Goal: Transaction & Acquisition: Subscribe to service/newsletter

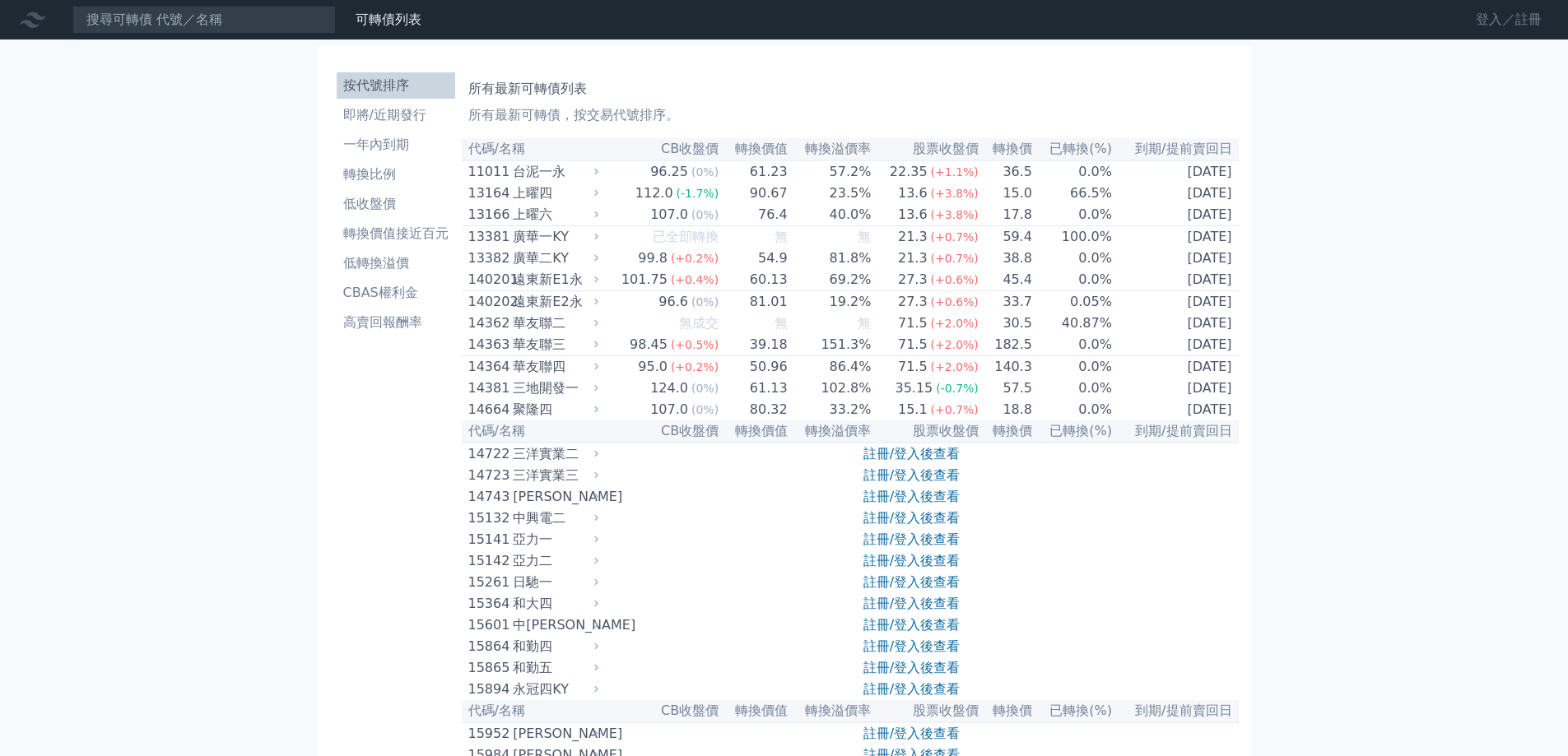
click at [1495, 18] on link "登入／註冊" at bounding box center [1509, 19] width 92 height 26
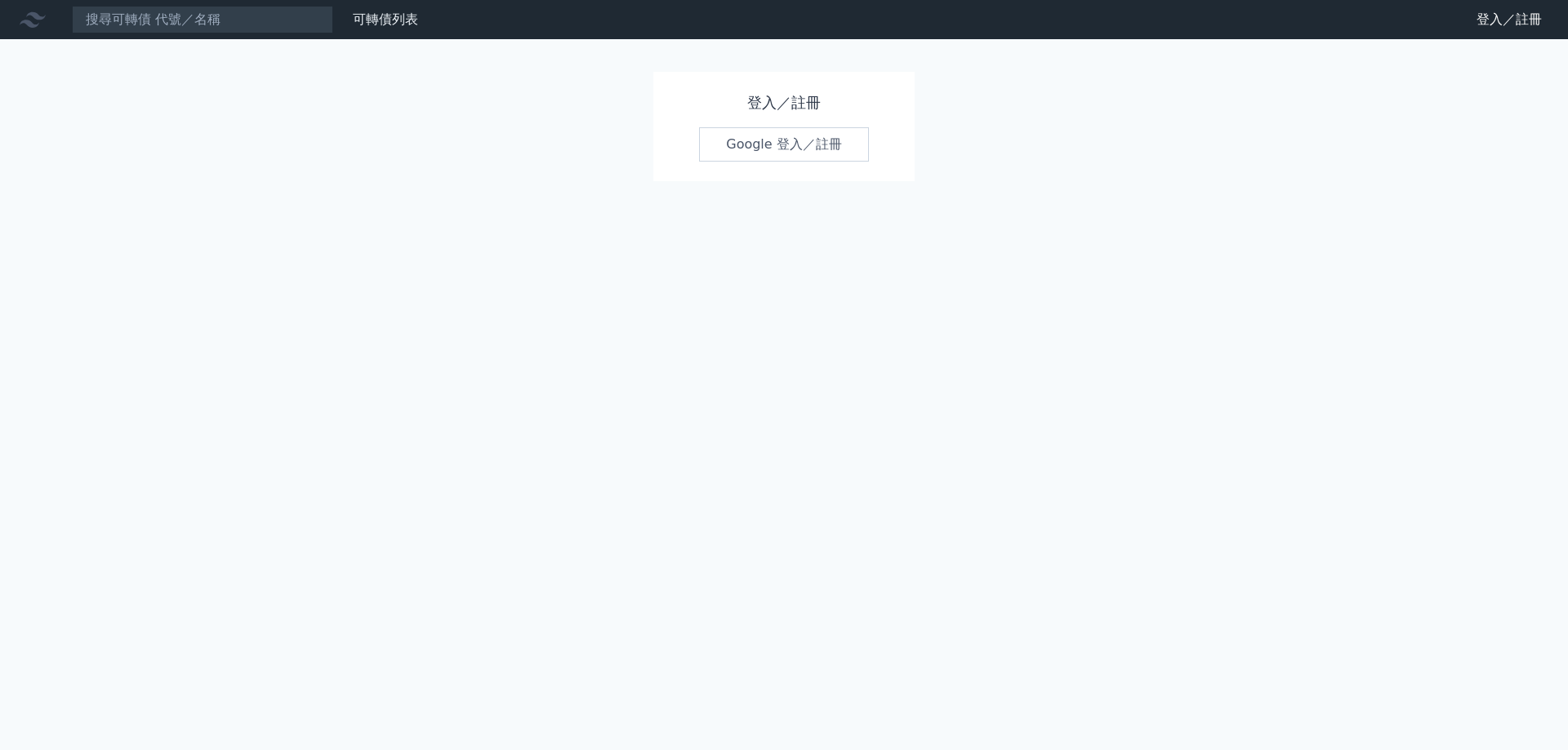
click at [781, 133] on link "Google 登入／註冊" at bounding box center [784, 145] width 170 height 35
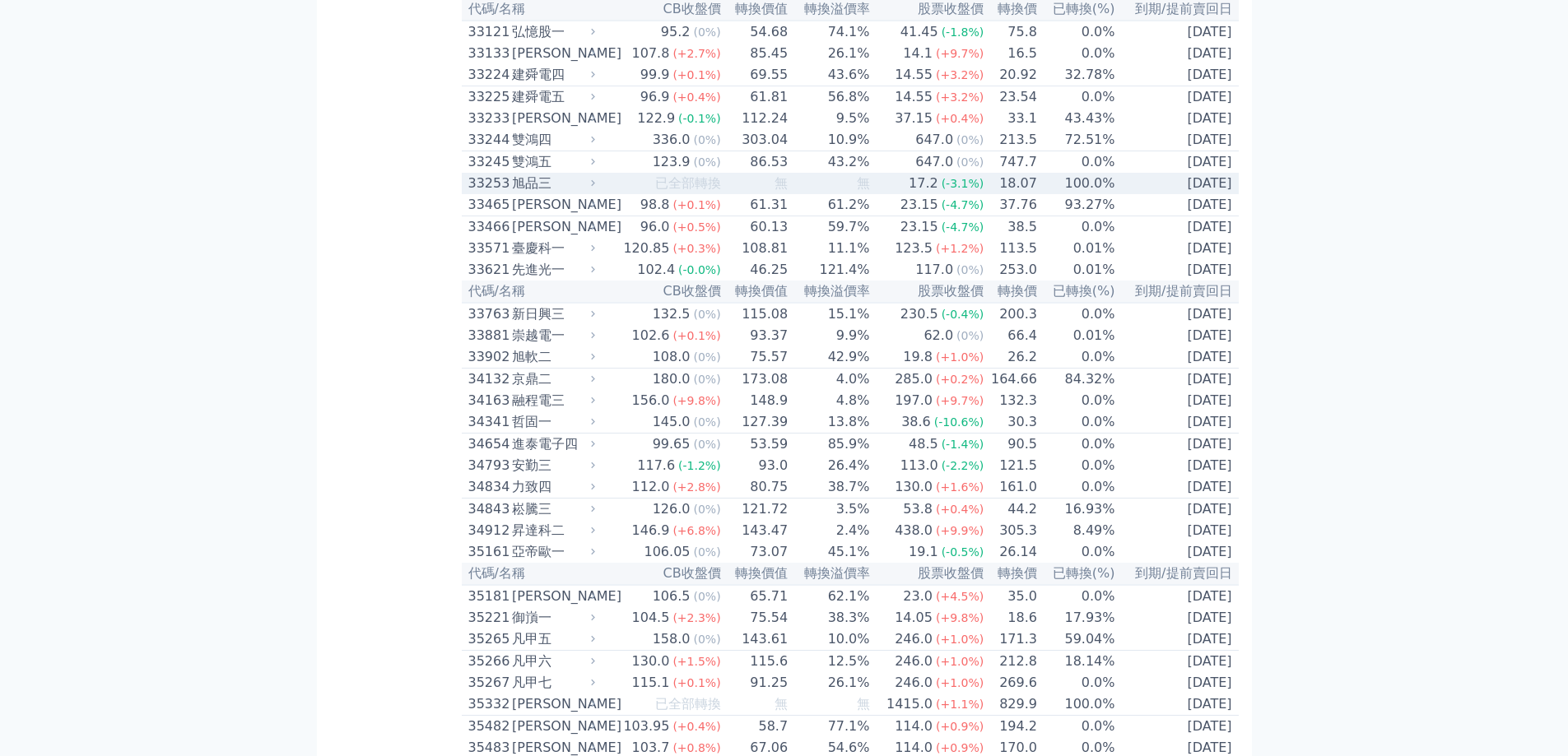
scroll to position [2715, 0]
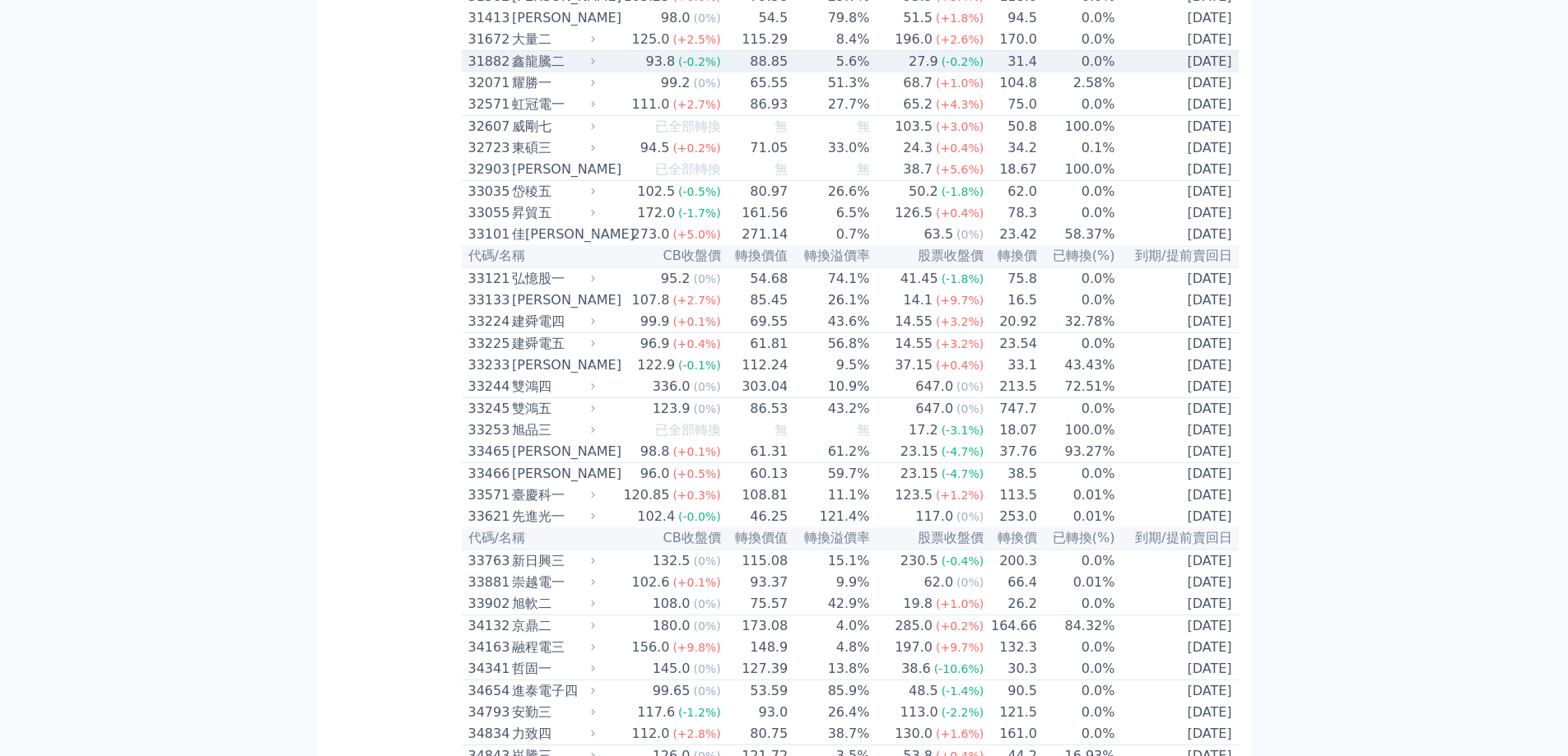
click at [549, 72] on div "鑫龍騰二" at bounding box center [552, 61] width 80 height 19
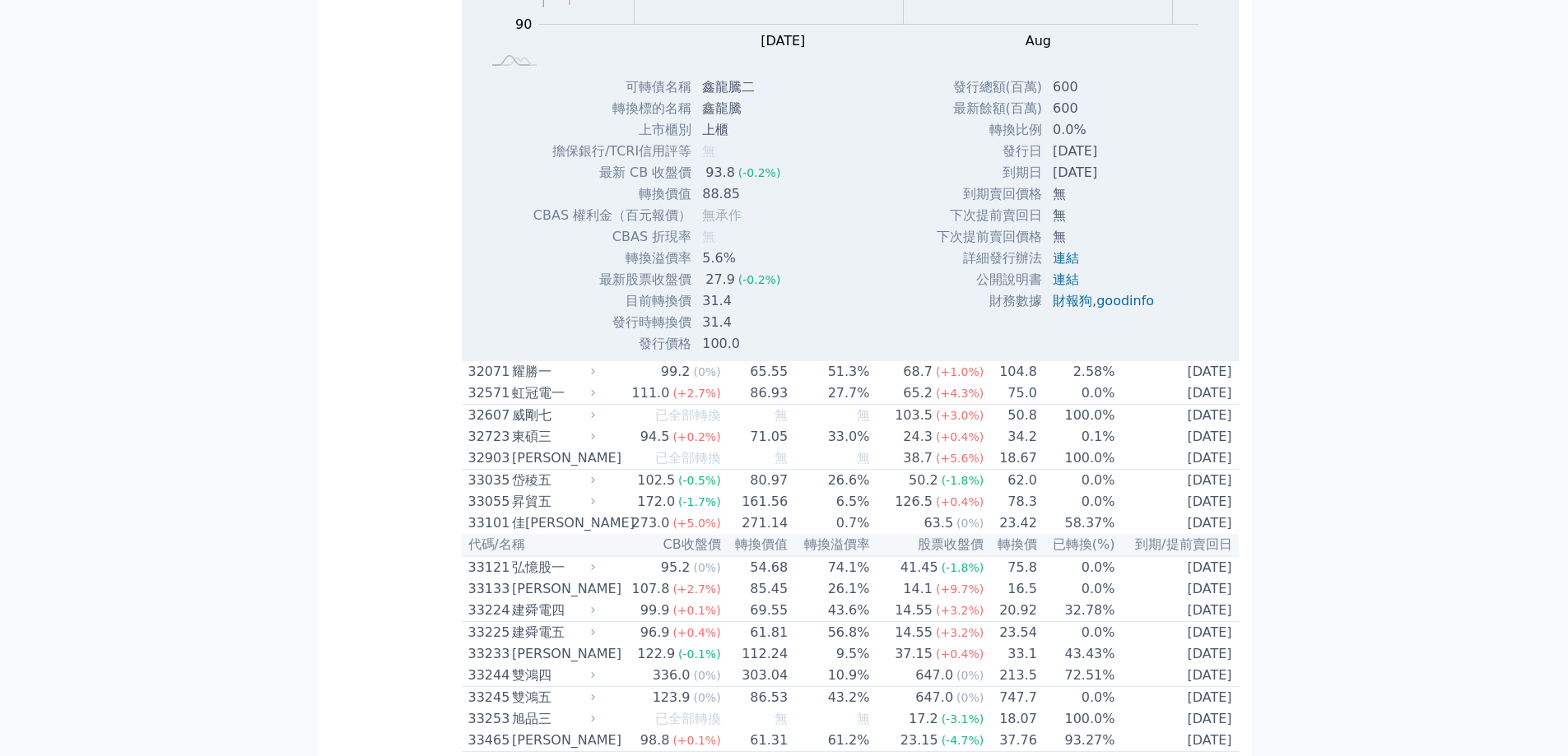
scroll to position [2962, 0]
click at [1063, 265] on link "連結" at bounding box center [1065, 258] width 26 height 16
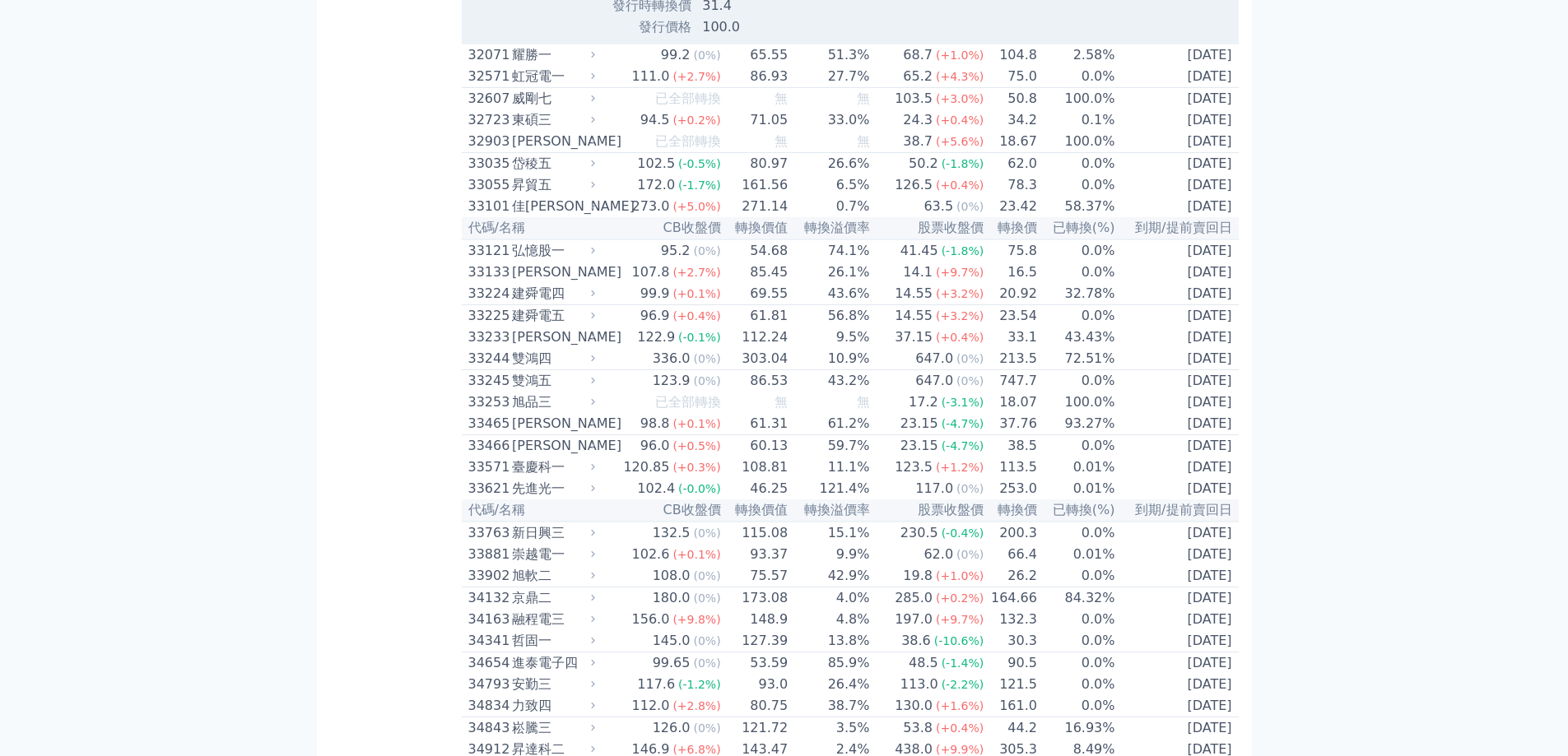
scroll to position [3291, 0]
